Goal: Navigation & Orientation: Find specific page/section

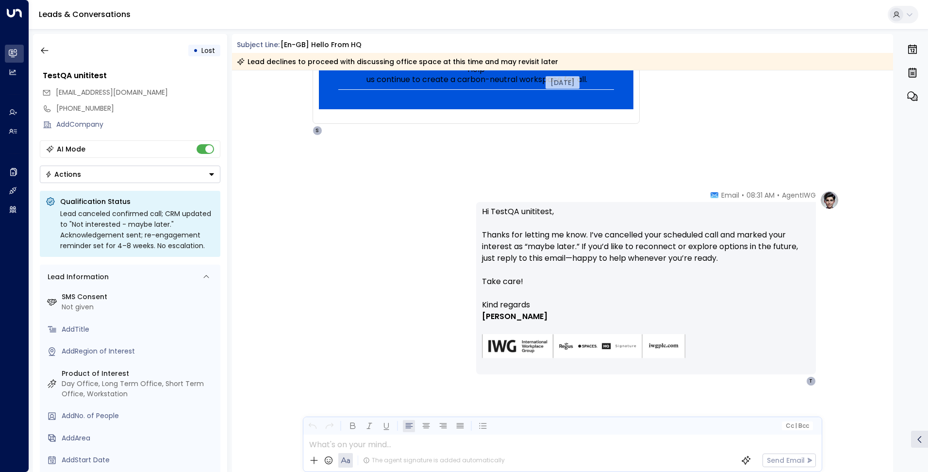
scroll to position [647, 0]
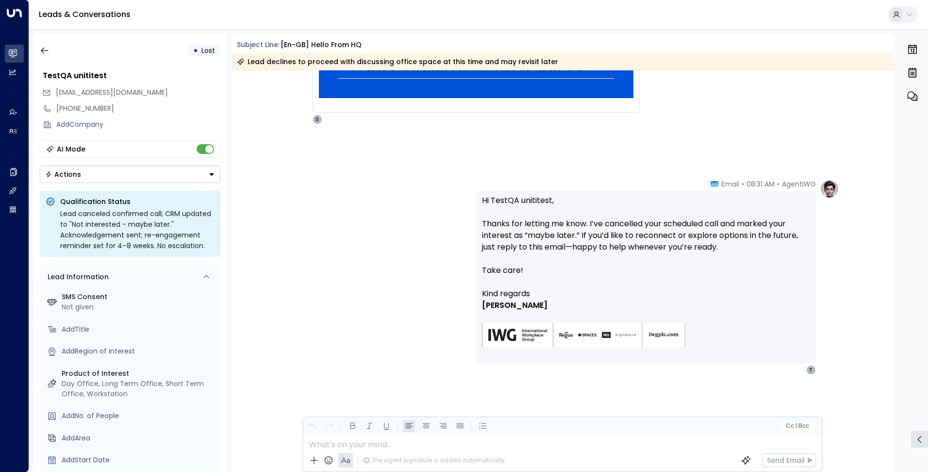
drag, startPoint x: 45, startPoint y: 50, endPoint x: 41, endPoint y: 63, distance: 12.7
click at [45, 50] on icon "button" at bounding box center [44, 51] width 7 height 6
click at [50, 53] on button "button" at bounding box center [44, 50] width 17 height 17
click at [14, 53] on icon at bounding box center [13, 53] width 8 height 6
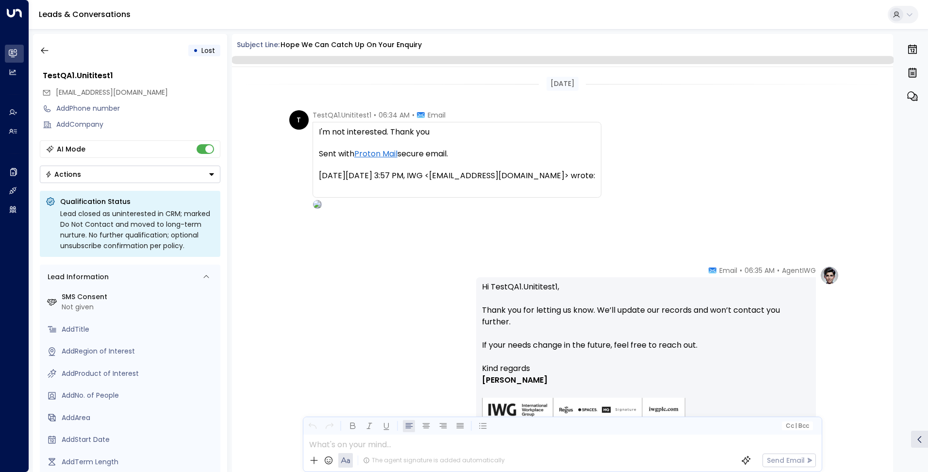
scroll to position [75, 0]
